Goal: Information Seeking & Learning: Learn about a topic

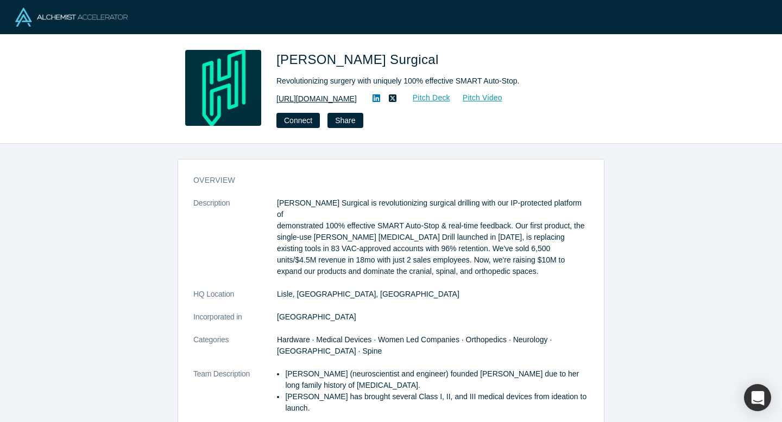
click at [346, 97] on link "https://hublysurgical.com" at bounding box center [316, 98] width 80 height 11
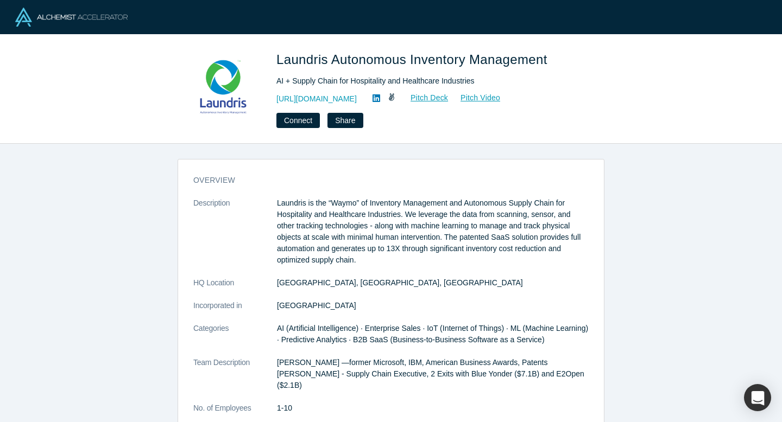
click at [138, 185] on div "overview Description Laundris is the “Waymo” of Inventory Management and Autono…" at bounding box center [391, 283] width 782 height 279
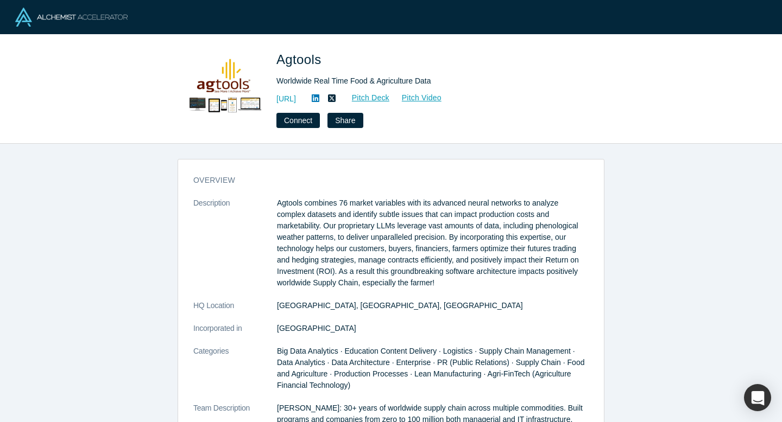
click at [428, 237] on p "Agtools combines 76 market variables with its advanced neural networks to analy…" at bounding box center [433, 243] width 312 height 91
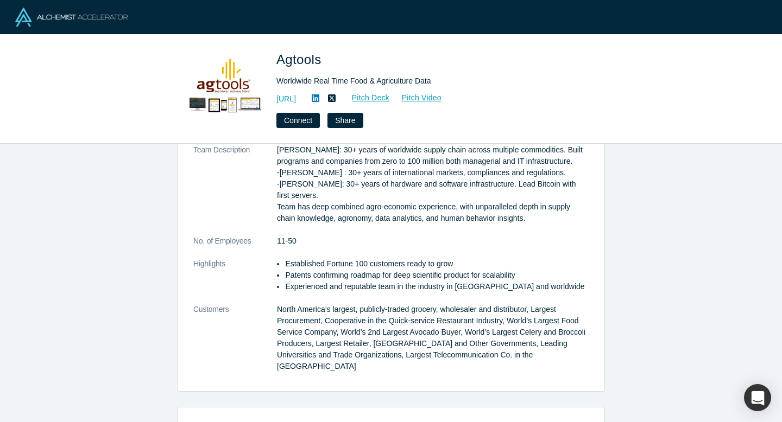
scroll to position [277, 0]
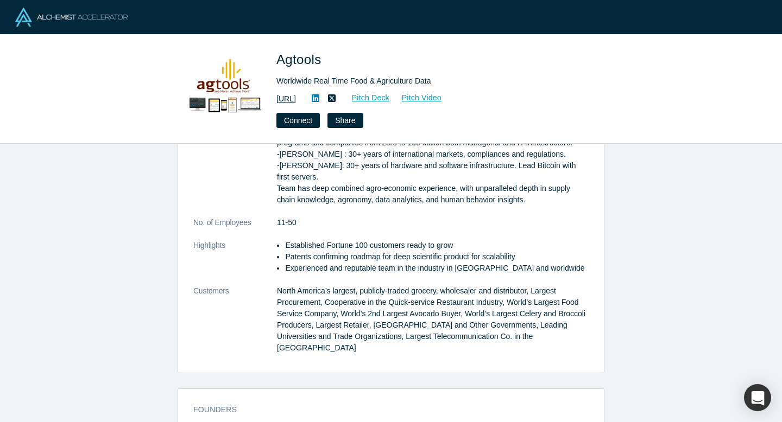
click at [296, 99] on link "https://www.agtools.ai" at bounding box center [286, 98] width 20 height 11
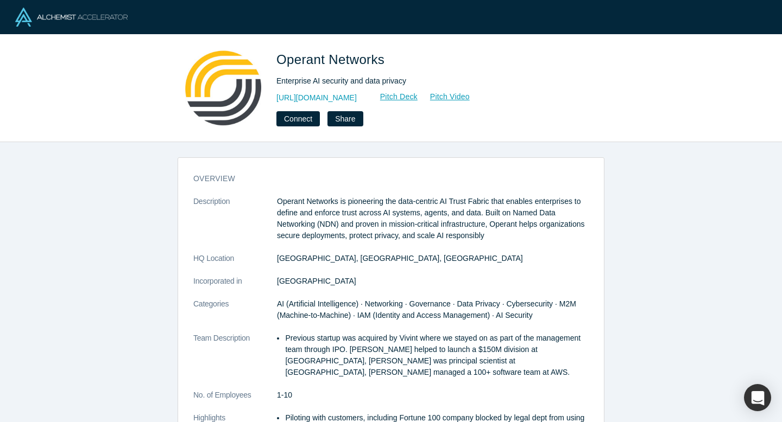
click at [164, 198] on div "overview Description Operant Networks is pioneering the data-centric AI Trust F…" at bounding box center [391, 282] width 782 height 280
click at [157, 242] on div "overview Description Operant Networks is pioneering the data-centric AI Trust F…" at bounding box center [391, 282] width 782 height 280
click at [158, 262] on div "overview Description Operant Networks is pioneering the data-centric AI Trust F…" at bounding box center [391, 282] width 782 height 280
